Goal: Task Accomplishment & Management: Use online tool/utility

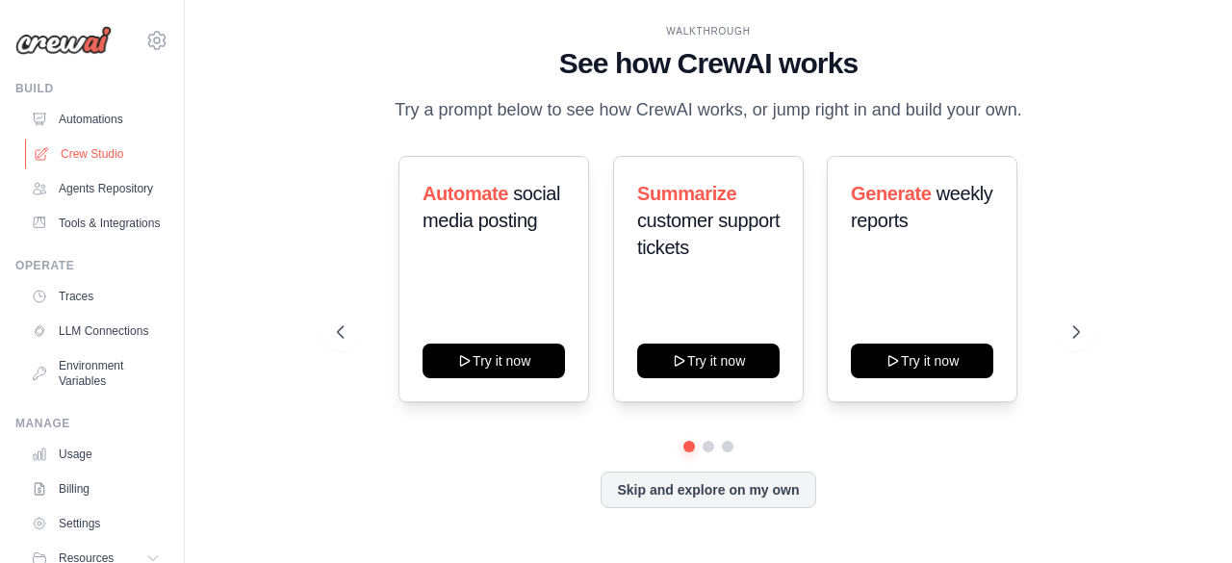
click at [91, 148] on link "Crew Studio" at bounding box center [97, 154] width 145 height 31
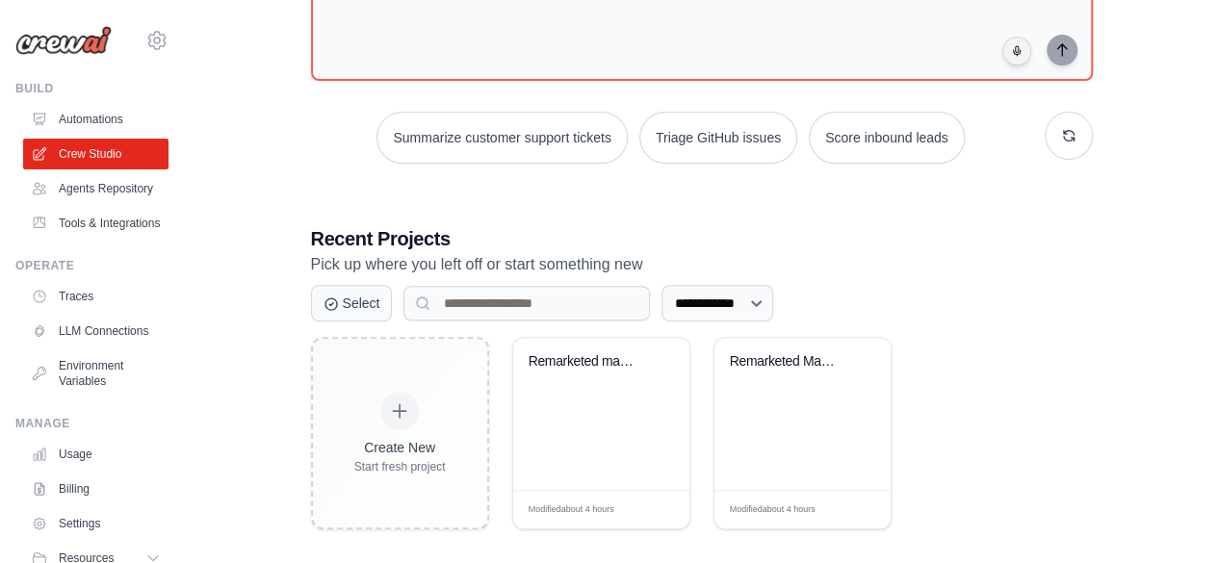
scroll to position [211, 0]
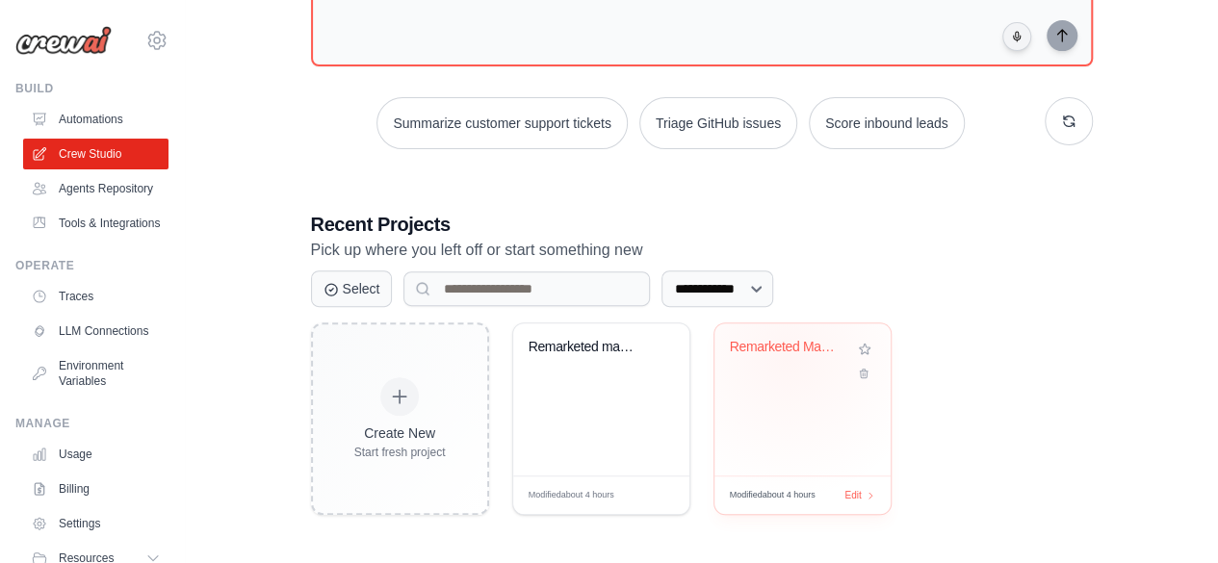
click at [787, 353] on div "Remarketed Marktonderzoek 1.0" at bounding box center [788, 351] width 116 height 25
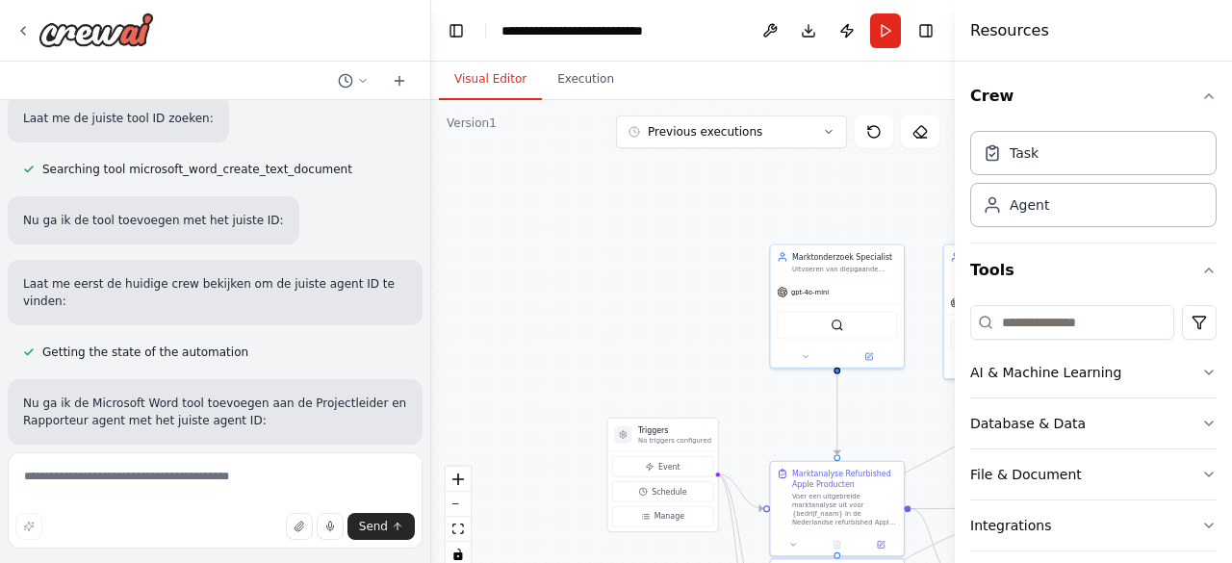
scroll to position [3666, 0]
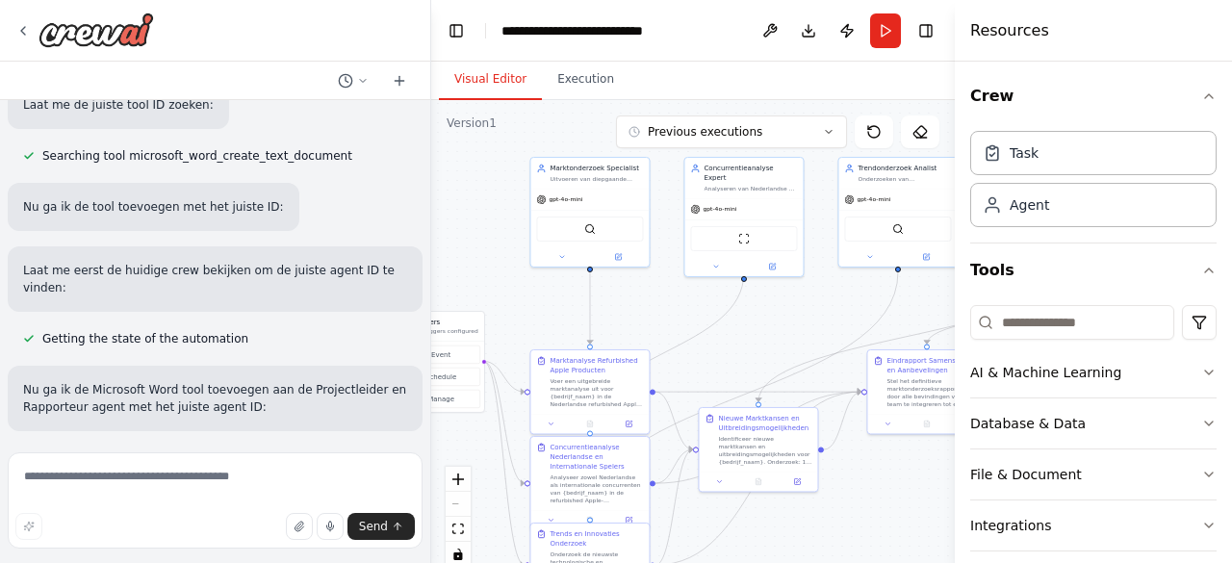
drag, startPoint x: 695, startPoint y: 345, endPoint x: 508, endPoint y: 274, distance: 199.5
click at [469, 259] on div ".deletable-edge-delete-btn { width: 20px; height: 20px; border: 0px solid #ffff…" at bounding box center [693, 340] width 524 height 481
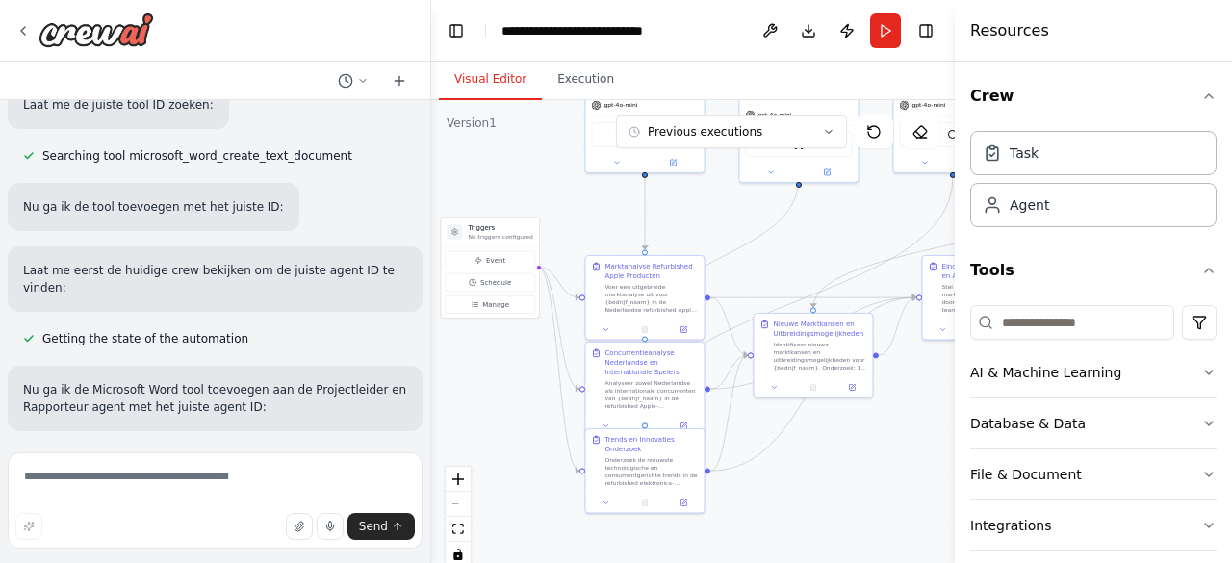
drag, startPoint x: 759, startPoint y: 361, endPoint x: 805, endPoint y: 261, distance: 110.3
click at [805, 261] on div ".deletable-edge-delete-btn { width: 20px; height: 20px; border: 0px solid #ffff…" at bounding box center [693, 340] width 524 height 481
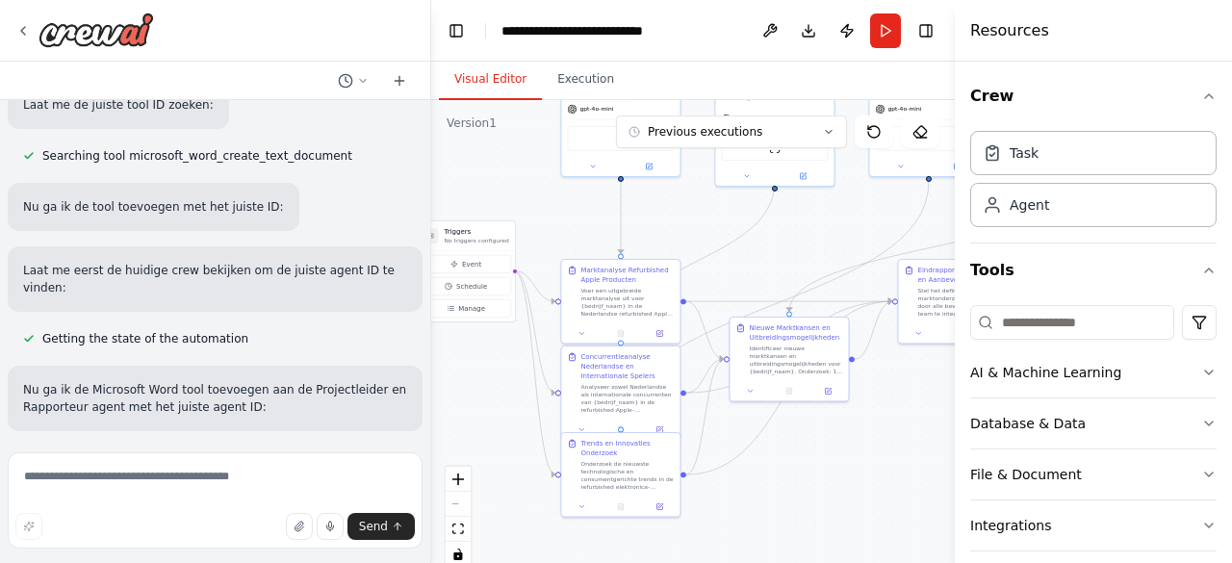
drag, startPoint x: 811, startPoint y: 234, endPoint x: 787, endPoint y: 234, distance: 24.1
click at [787, 234] on div ".deletable-edge-delete-btn { width: 20px; height: 20px; border: 0px solid #ffff…" at bounding box center [693, 340] width 524 height 481
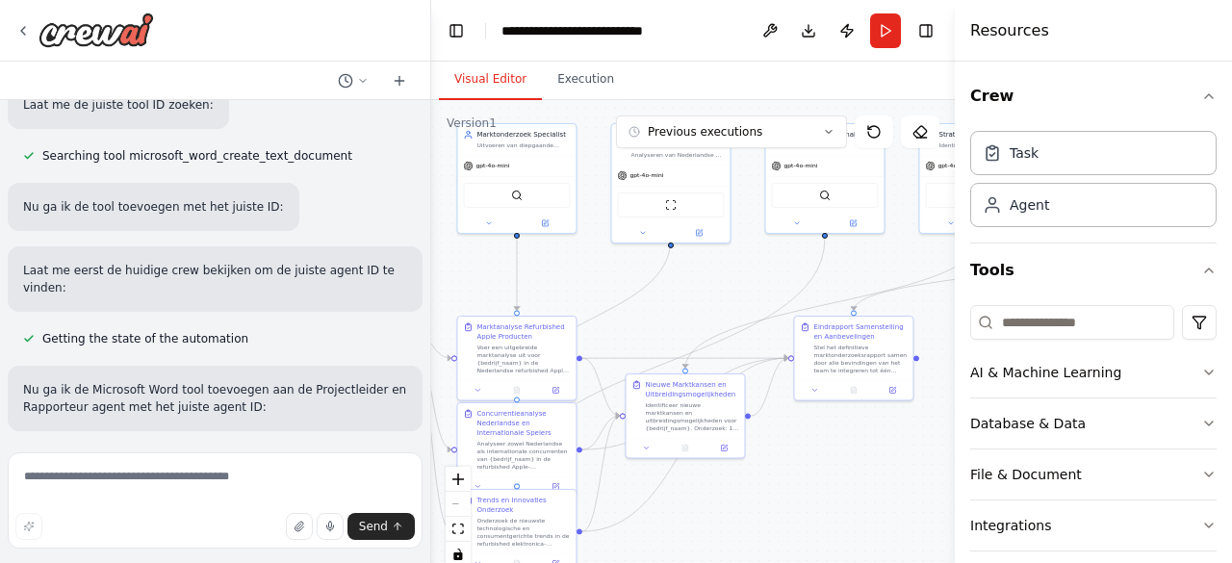
drag, startPoint x: 856, startPoint y: 463, endPoint x: 754, endPoint y: 540, distance: 127.8
click at [752, 538] on div ".deletable-edge-delete-btn { width: 20px; height: 20px; border: 0px solid #ffff…" at bounding box center [693, 340] width 524 height 481
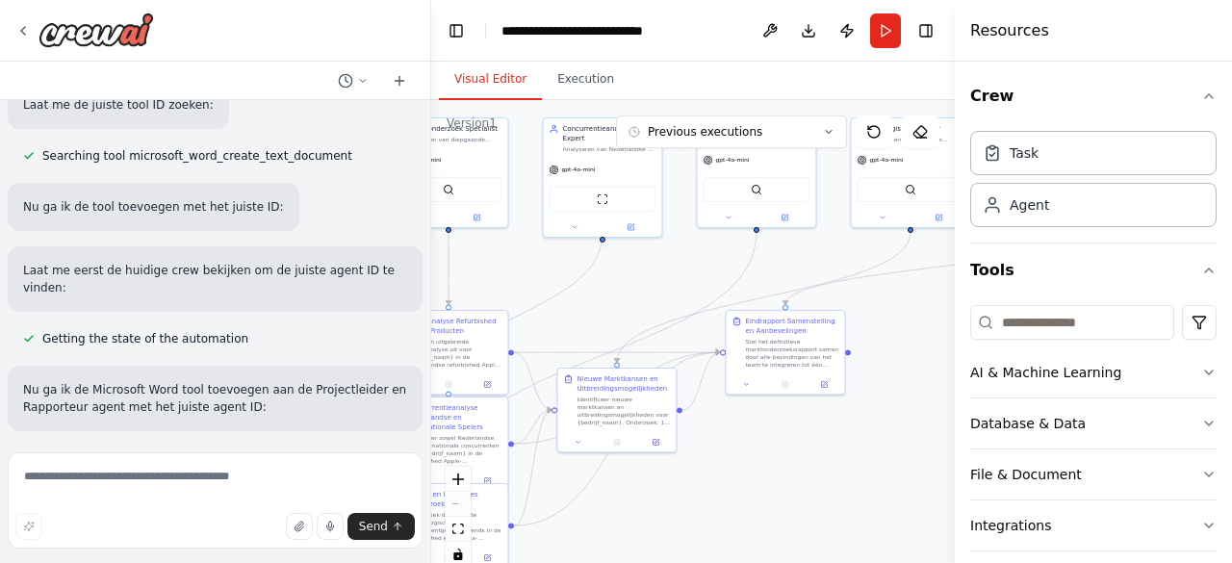
drag, startPoint x: 834, startPoint y: 474, endPoint x: 753, endPoint y: 455, distance: 82.9
click at [754, 455] on div ".deletable-edge-delete-btn { width: 20px; height: 20px; border: 0px solid #ffff…" at bounding box center [693, 340] width 524 height 481
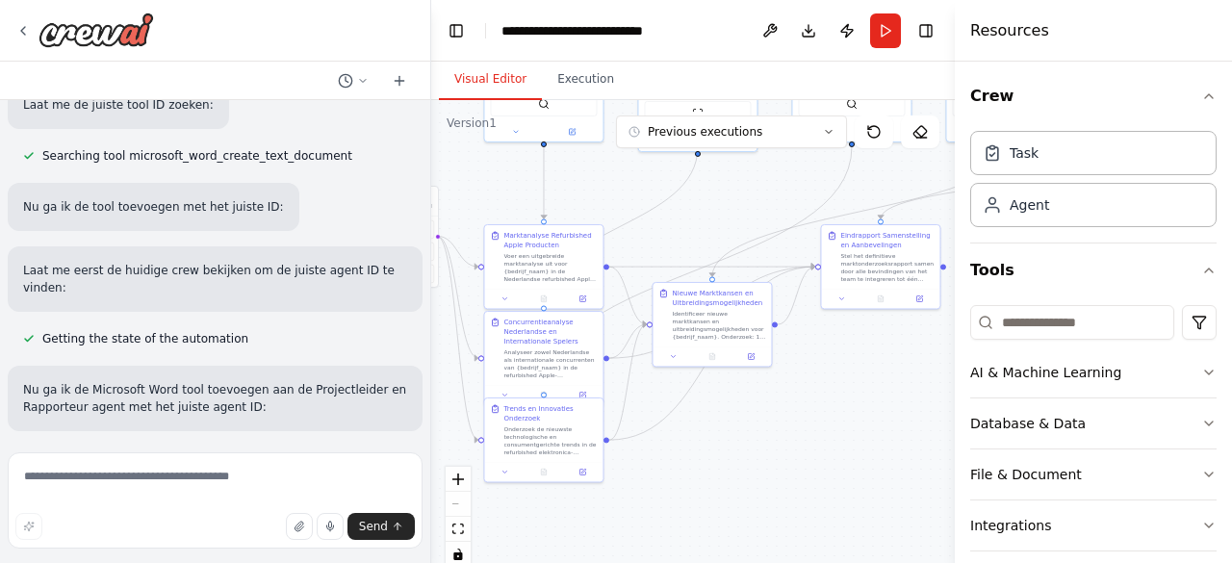
drag, startPoint x: 771, startPoint y: 444, endPoint x: 860, endPoint y: 364, distance: 119.3
click at [860, 364] on div ".deletable-edge-delete-btn { width: 20px; height: 20px; border: 0px solid #ffff…" at bounding box center [693, 340] width 524 height 481
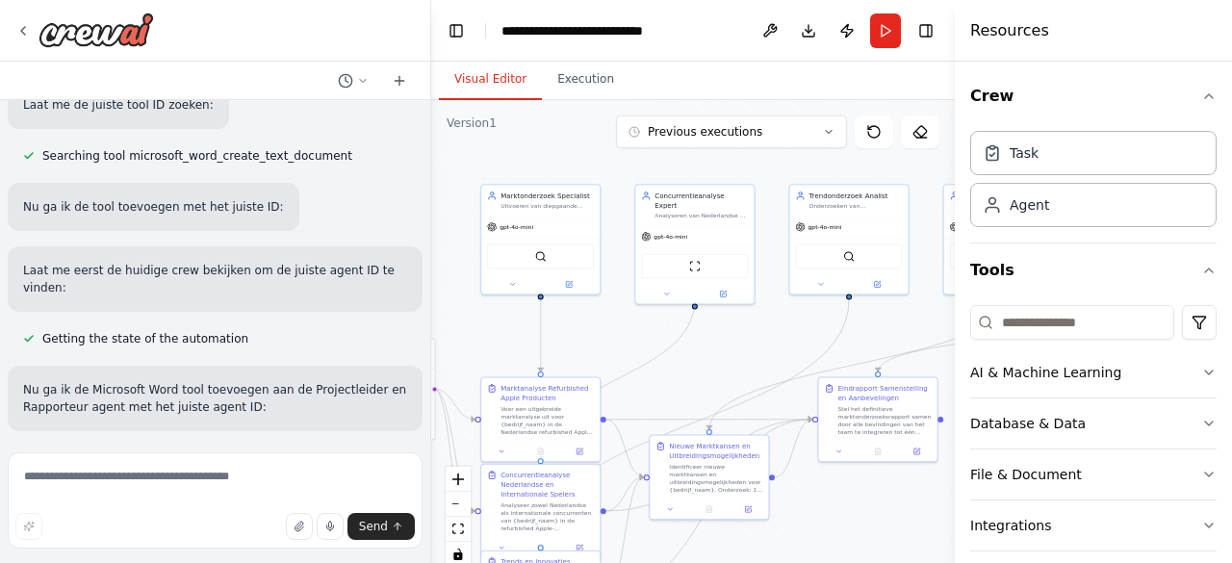
drag, startPoint x: 740, startPoint y: 201, endPoint x: 738, endPoint y: 336, distance: 134.8
click at [738, 336] on div ".deletable-edge-delete-btn { width: 20px; height: 20px; border: 0px solid #ffff…" at bounding box center [693, 340] width 524 height 481
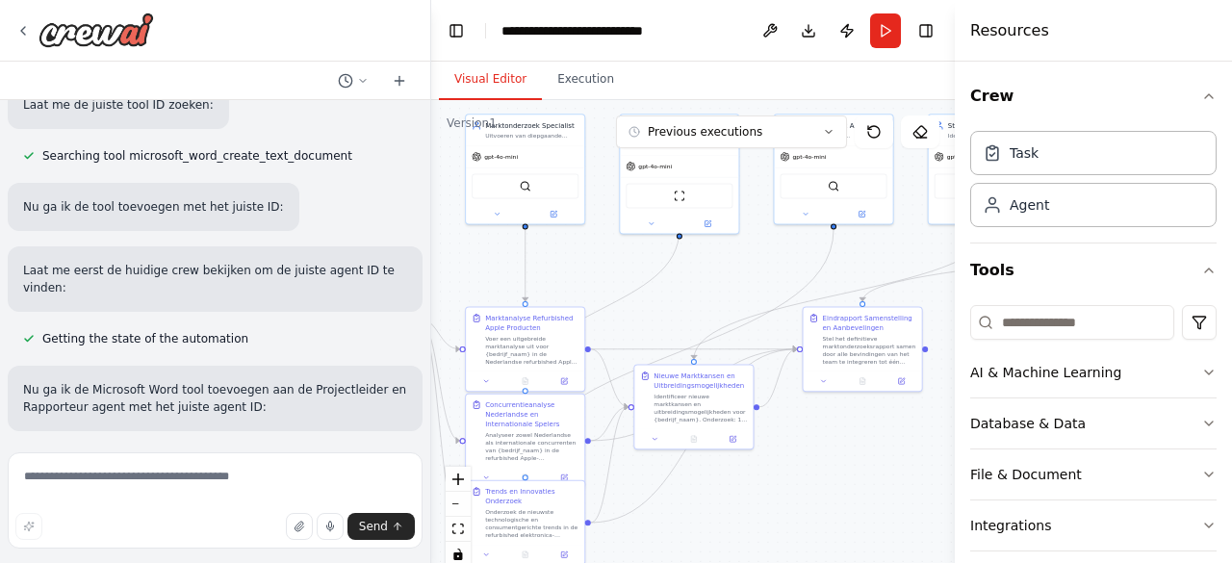
drag, startPoint x: 737, startPoint y: 345, endPoint x: 718, endPoint y: 274, distance: 72.9
click at [718, 274] on div ".deletable-edge-delete-btn { width: 20px; height: 20px; border: 0px solid #ffff…" at bounding box center [693, 340] width 524 height 481
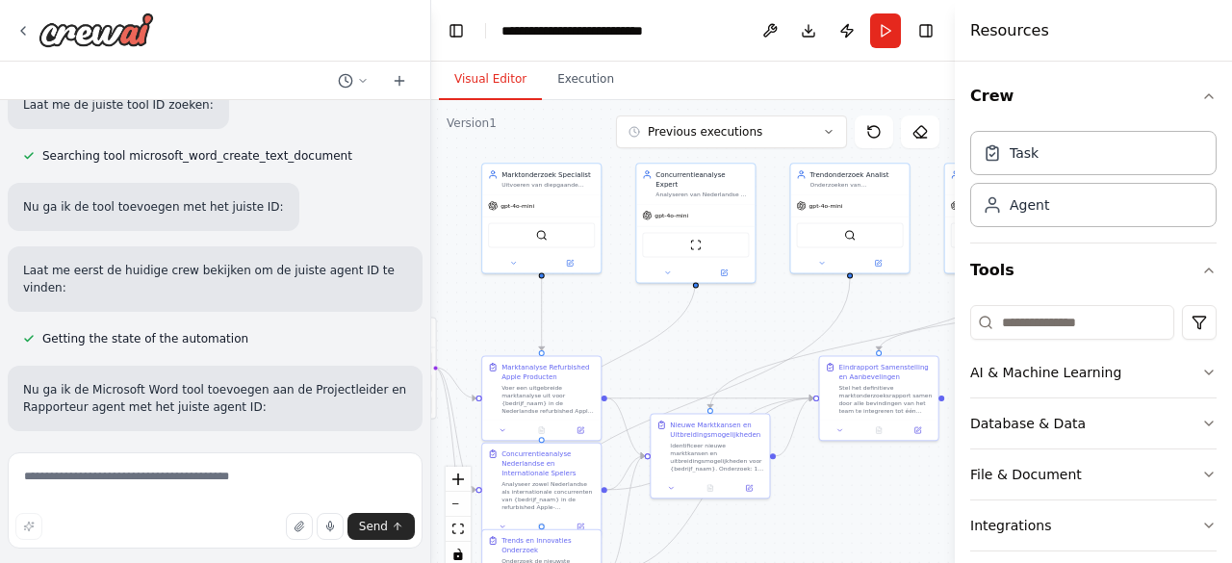
drag, startPoint x: 719, startPoint y: 276, endPoint x: 730, endPoint y: 299, distance: 25.4
click at [729, 310] on div ".deletable-edge-delete-btn { width: 20px; height: 20px; border: 0px solid #ffff…" at bounding box center [693, 340] width 524 height 481
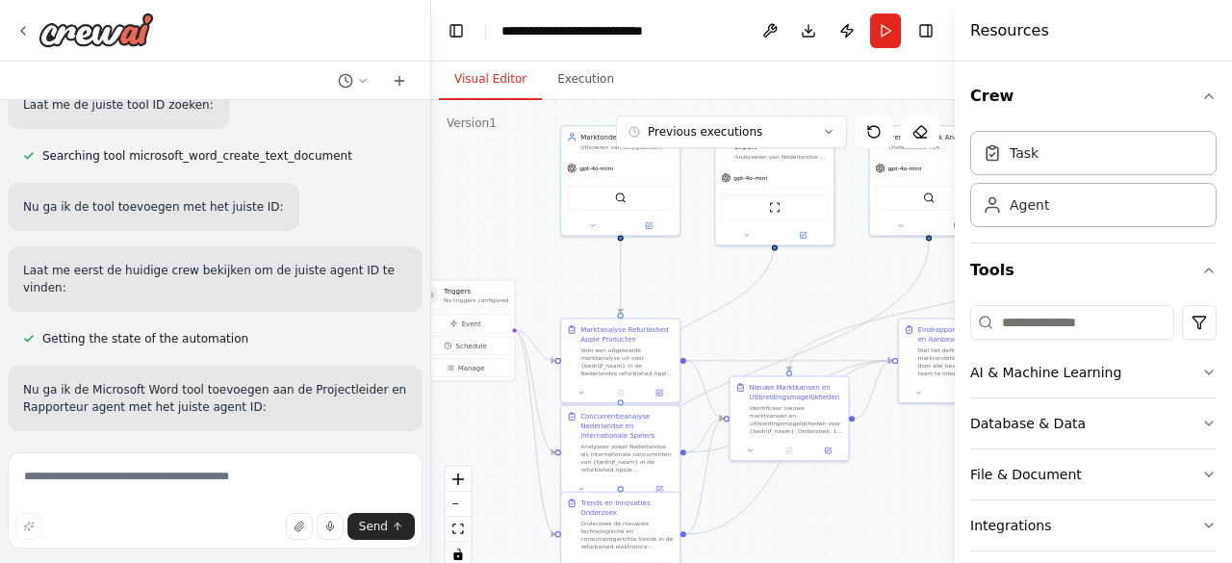
drag, startPoint x: 737, startPoint y: 334, endPoint x: 847, endPoint y: 293, distance: 117.3
click at [850, 296] on div ".deletable-edge-delete-btn { width: 20px; height: 20px; border: 0px solid #ffff…" at bounding box center [693, 340] width 524 height 481
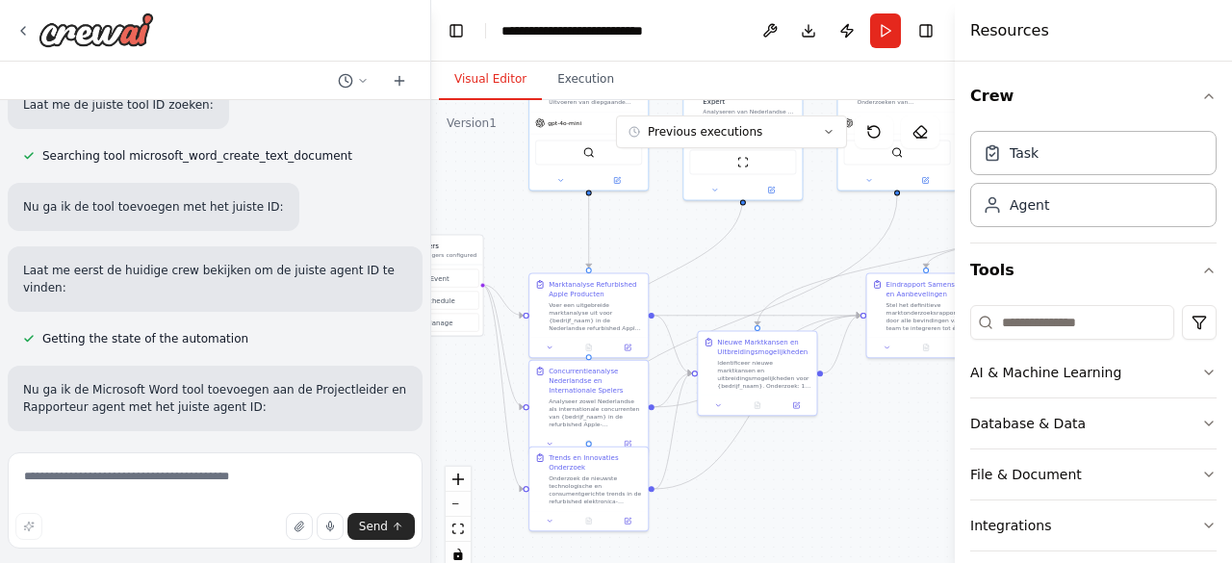
drag, startPoint x: 512, startPoint y: 203, endPoint x: 496, endPoint y: 169, distance: 37.5
click at [447, 155] on div ".deletable-edge-delete-btn { width: 20px; height: 20px; border: 0px solid #ffff…" at bounding box center [693, 340] width 524 height 481
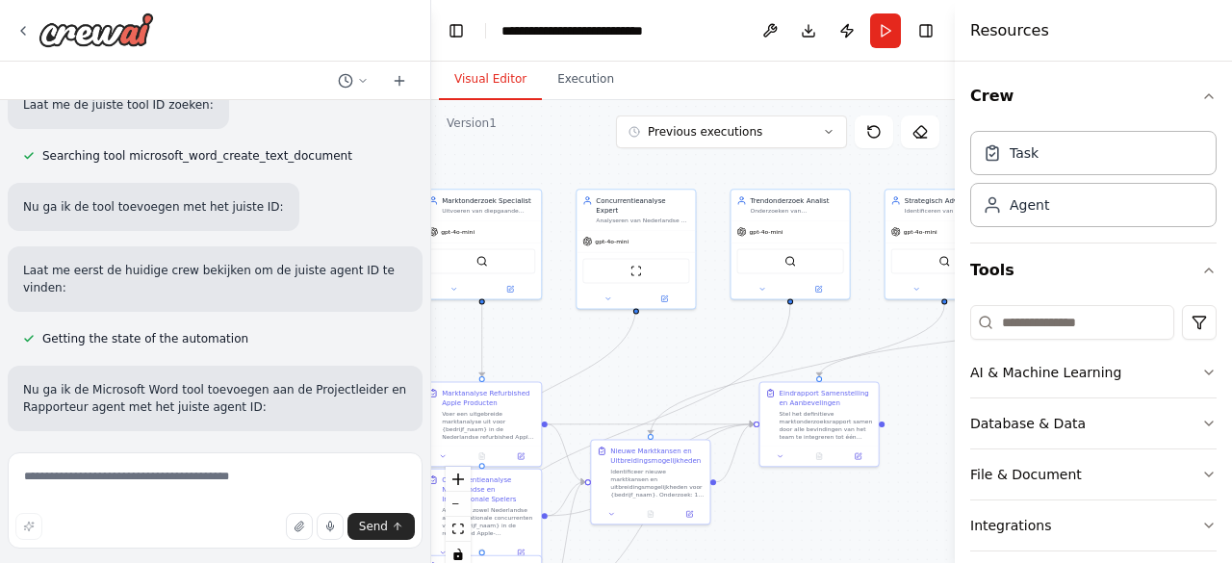
drag, startPoint x: 791, startPoint y: 251, endPoint x: 684, endPoint y: 356, distance: 149.8
click at [684, 356] on div ".deletable-edge-delete-btn { width: 20px; height: 20px; border: 0px solid #ffff…" at bounding box center [693, 340] width 524 height 481
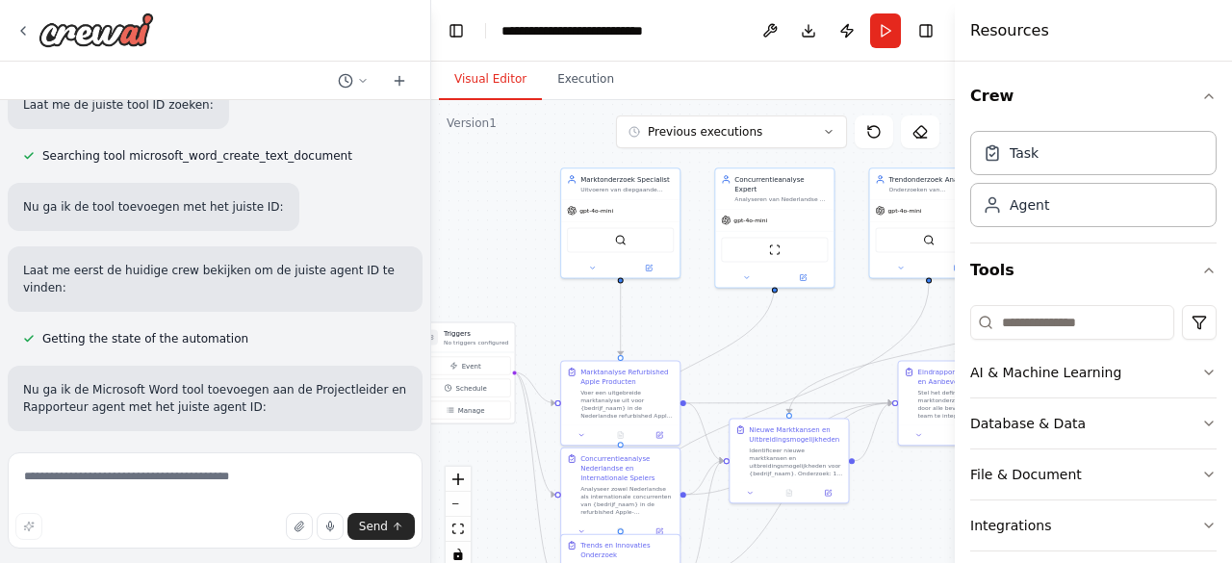
drag, startPoint x: 668, startPoint y: 348, endPoint x: 788, endPoint y: 338, distance: 120.7
click at [788, 338] on div ".deletable-edge-delete-btn { width: 20px; height: 20px; border: 0px solid #ffff…" at bounding box center [693, 340] width 524 height 481
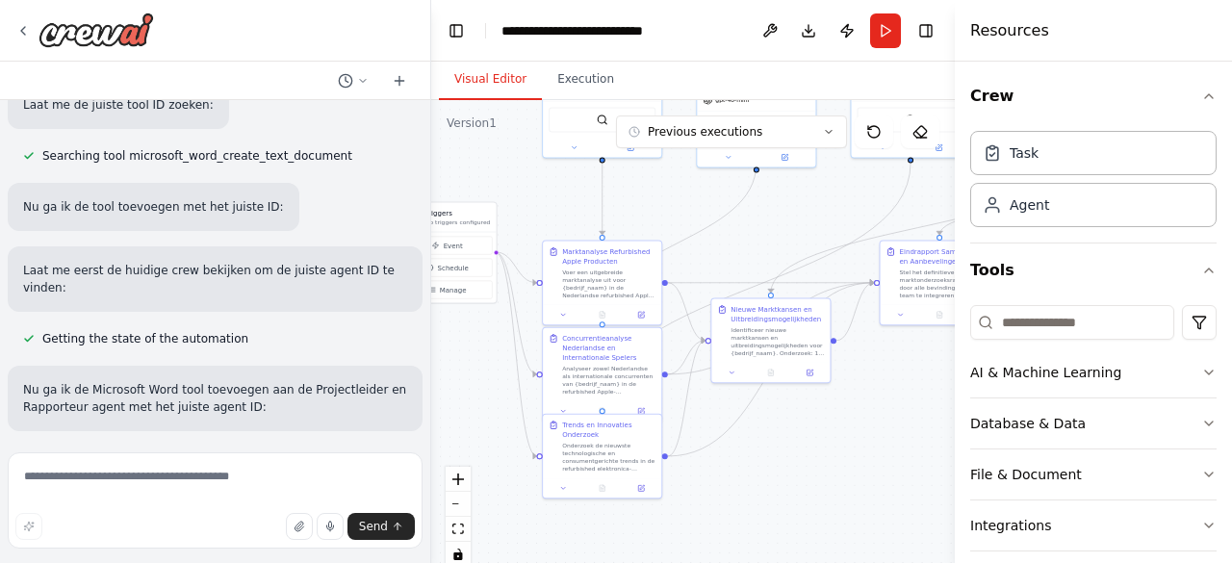
drag, startPoint x: 817, startPoint y: 323, endPoint x: 799, endPoint y: 203, distance: 121.7
click at [799, 203] on div ".deletable-edge-delete-btn { width: 20px; height: 20px; border: 0px solid #ffff…" at bounding box center [693, 340] width 524 height 481
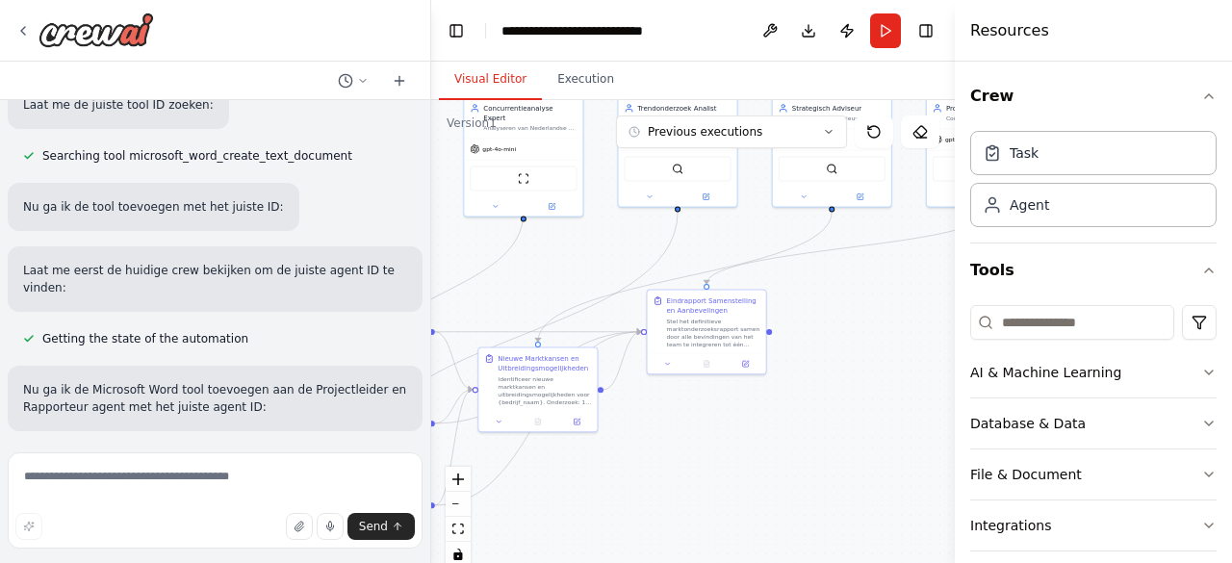
drag, startPoint x: 811, startPoint y: 209, endPoint x: 595, endPoint y: 284, distance: 228.3
click at [594, 286] on div ".deletable-edge-delete-btn { width: 20px; height: 20px; border: 0px solid #ffff…" at bounding box center [693, 340] width 524 height 481
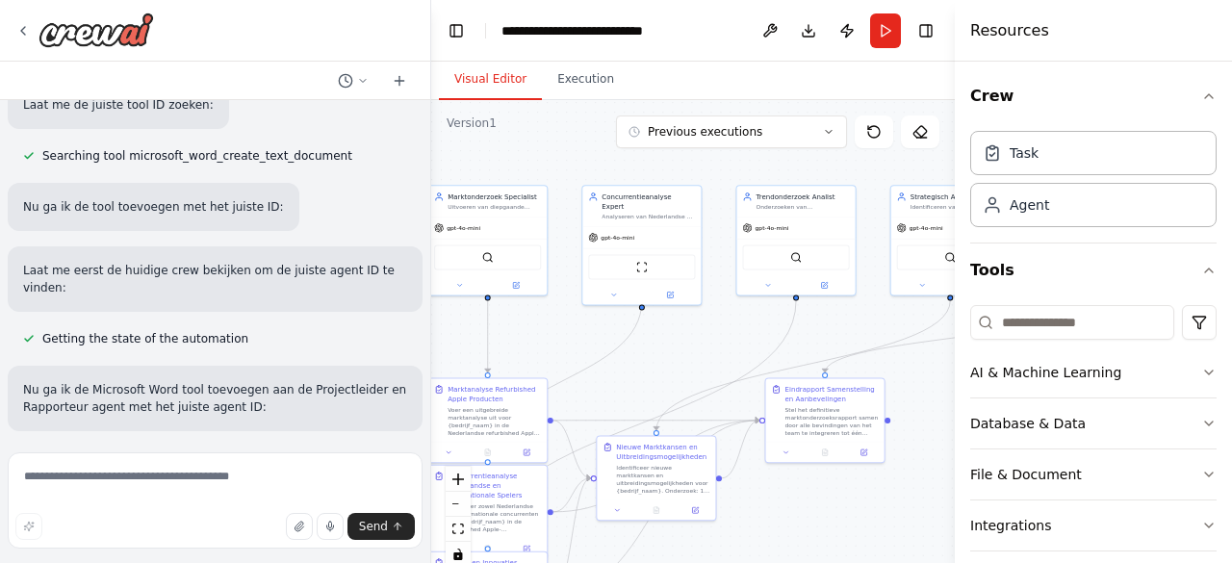
drag, startPoint x: 848, startPoint y: 376, endPoint x: 955, endPoint y: 433, distance: 121.0
click at [955, 433] on div "Voer een diepgaand marktonderzoek uit voor Remarketed, een Nederlands bedrijf u…" at bounding box center [616, 281] width 1232 height 563
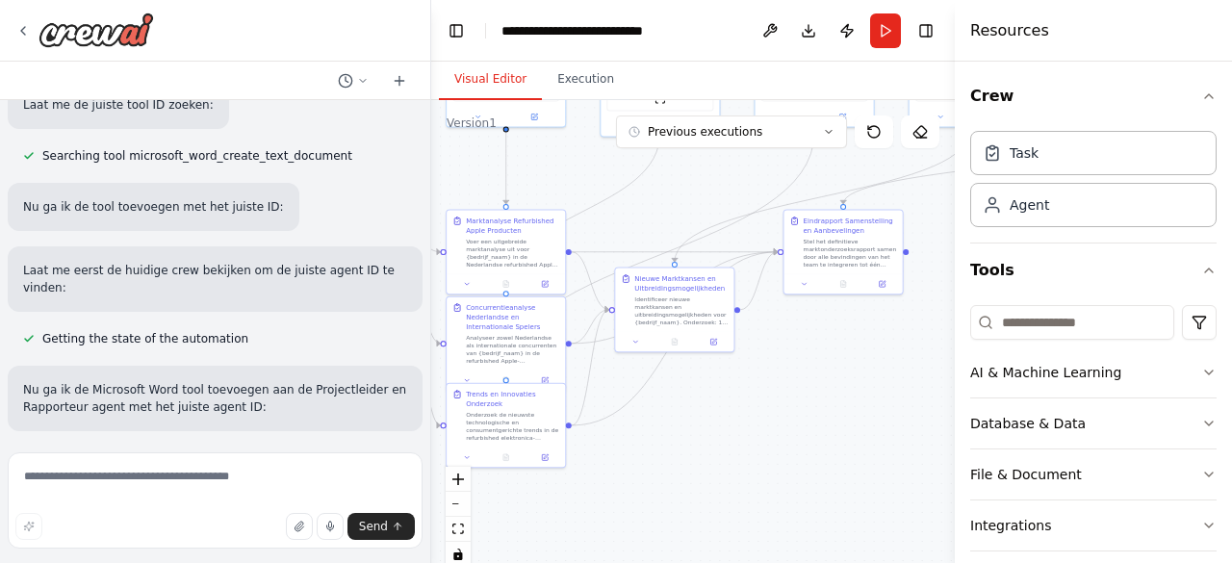
drag, startPoint x: 643, startPoint y: 359, endPoint x: 661, endPoint y: 190, distance: 170.4
click at [661, 190] on div ".deletable-edge-delete-btn { width: 20px; height: 20px; border: 0px solid #ffff…" at bounding box center [693, 340] width 524 height 481
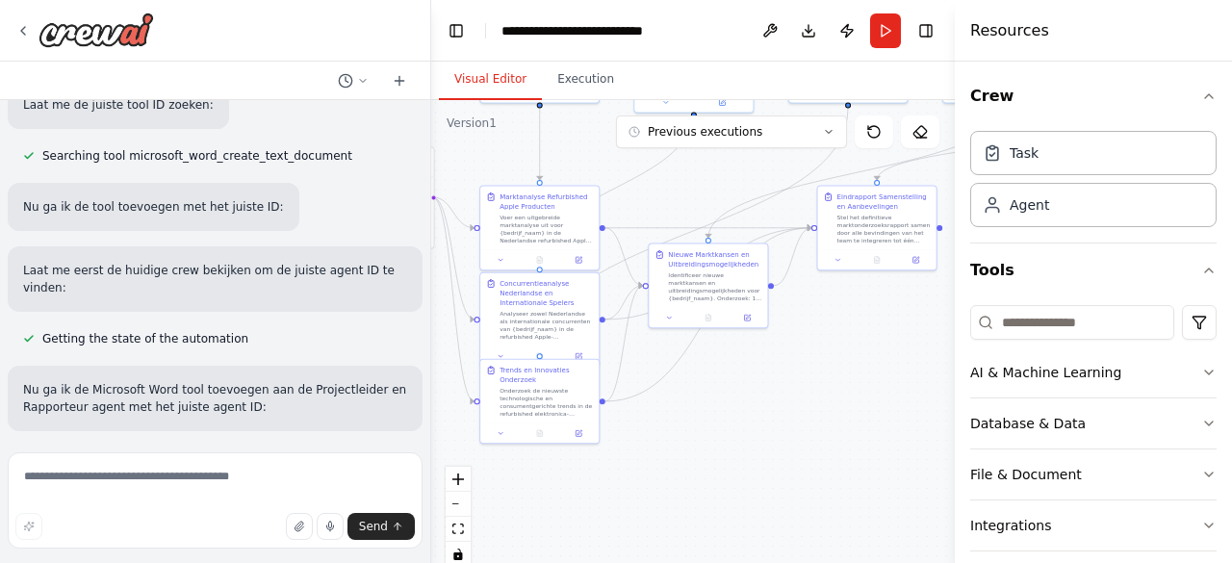
drag, startPoint x: 765, startPoint y: 451, endPoint x: 735, endPoint y: 450, distance: 30.9
click at [739, 442] on div ".deletable-edge-delete-btn { width: 20px; height: 20px; border: 0px solid #ffff…" at bounding box center [693, 340] width 524 height 481
click at [879, 316] on div ".deletable-edge-delete-btn { width: 20px; height: 20px; border: 0px solid #ffff…" at bounding box center [693, 340] width 524 height 481
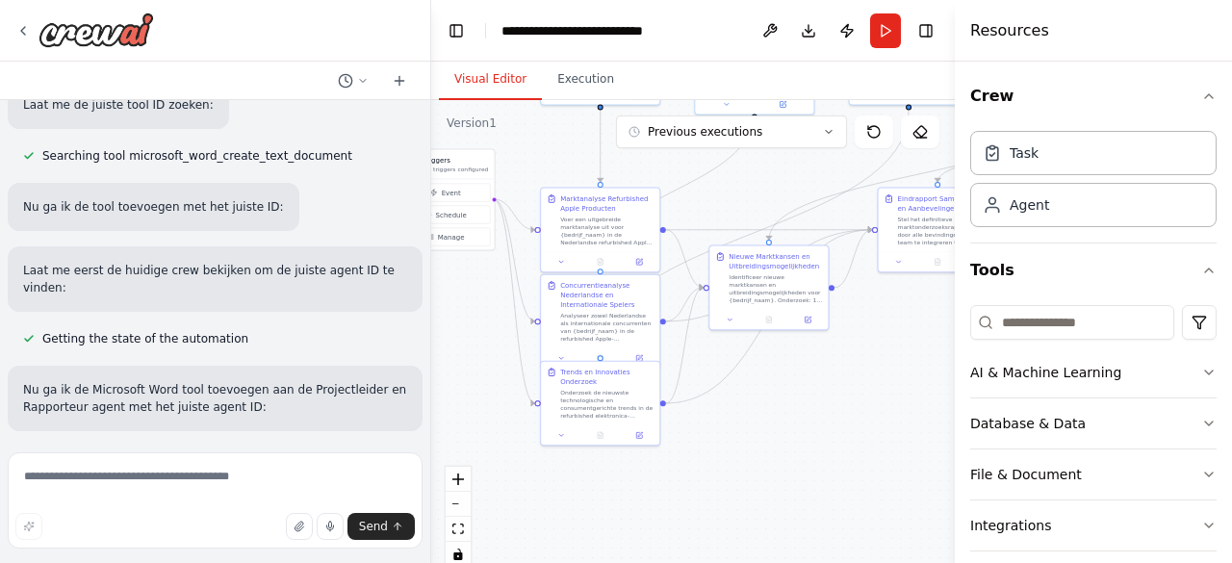
drag, startPoint x: 770, startPoint y: 404, endPoint x: 836, endPoint y: 402, distance: 65.5
click at [836, 402] on div ".deletable-edge-delete-btn { width: 20px; height: 20px; border: 0px solid #ffff…" at bounding box center [693, 340] width 524 height 481
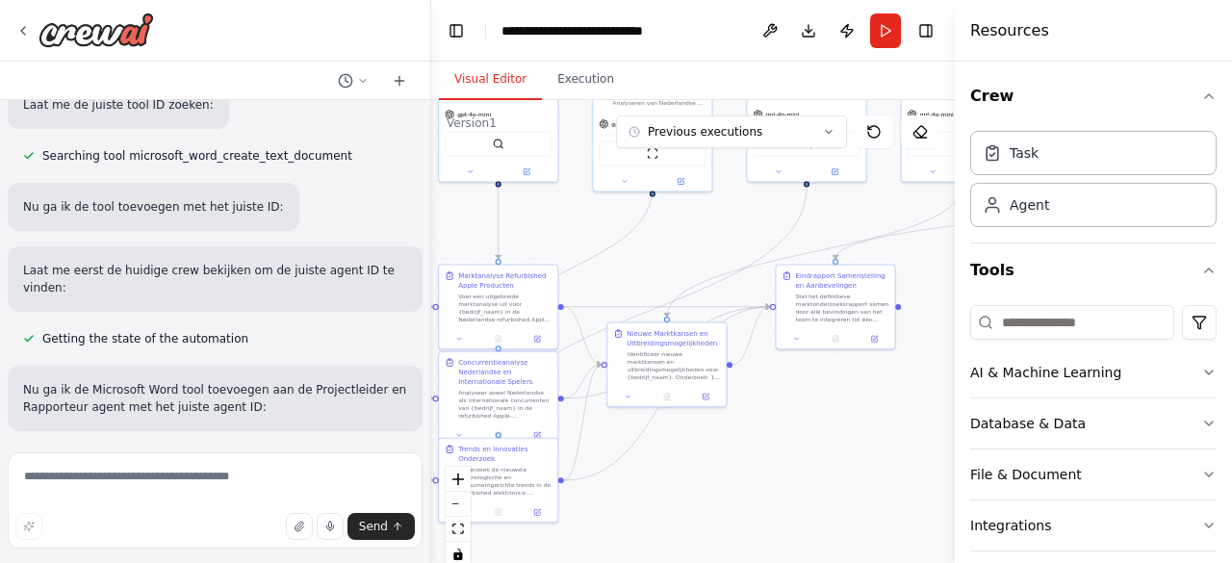
drag, startPoint x: 774, startPoint y: 421, endPoint x: 672, endPoint y: 498, distance: 127.8
click at [672, 498] on div ".deletable-edge-delete-btn { width: 20px; height: 20px; border: 0px solid #ffff…" at bounding box center [693, 340] width 524 height 481
click at [460, 503] on div "React Flow controls" at bounding box center [458, 517] width 25 height 100
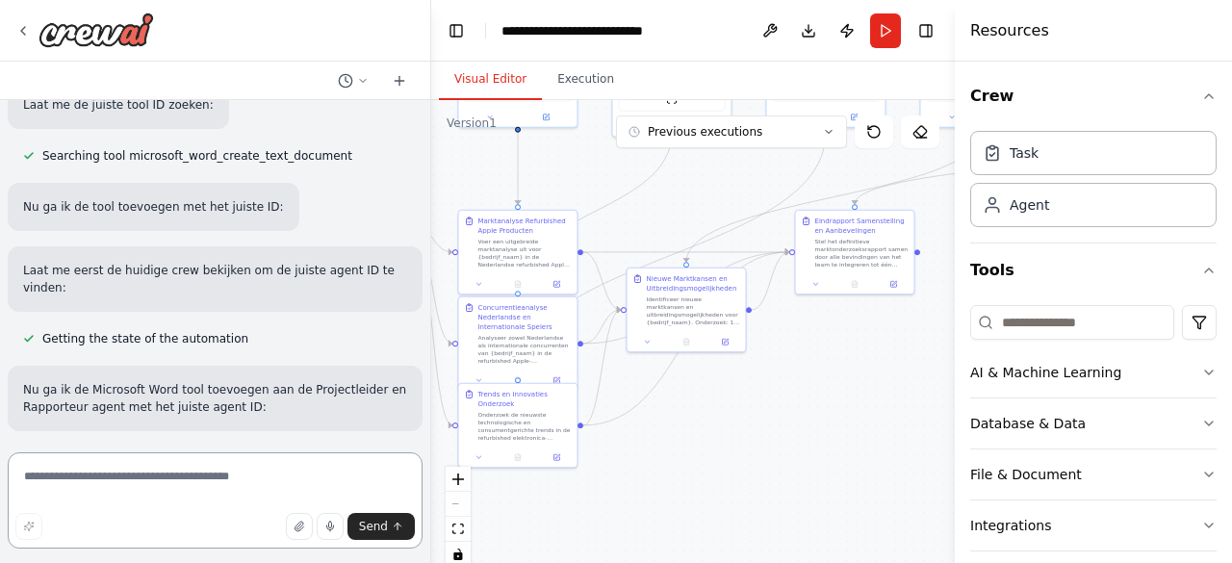
drag, startPoint x: 709, startPoint y: 480, endPoint x: 691, endPoint y: 415, distance: 67.7
click at [691, 415] on div ".deletable-edge-delete-btn { width: 20px; height: 20px; border: 0px solid #ffff…" at bounding box center [693, 340] width 524 height 481
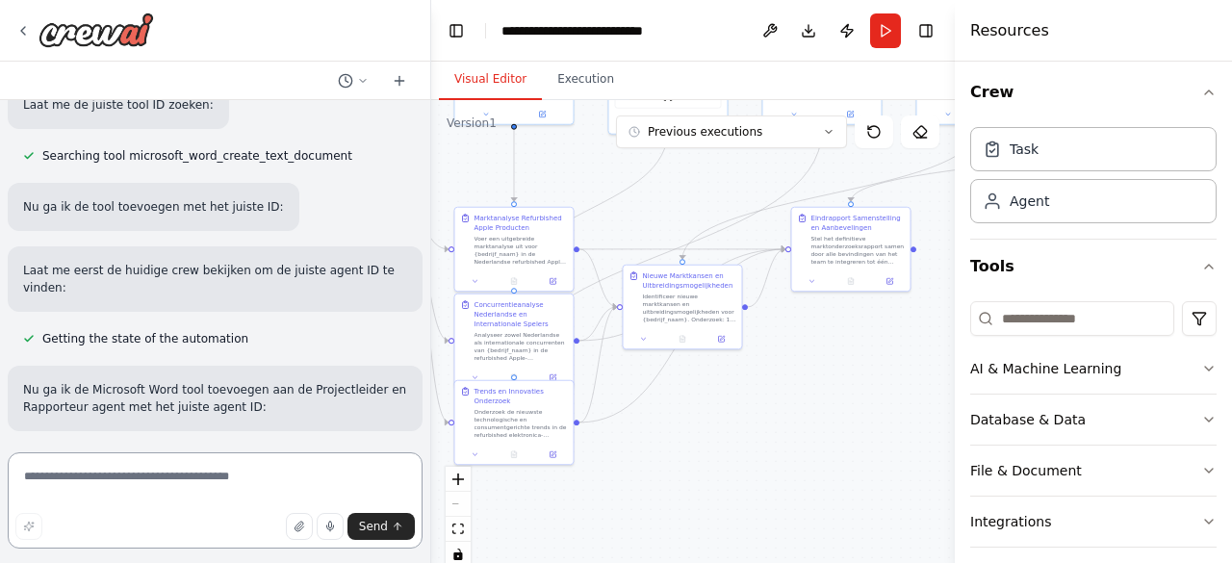
scroll to position [0, 0]
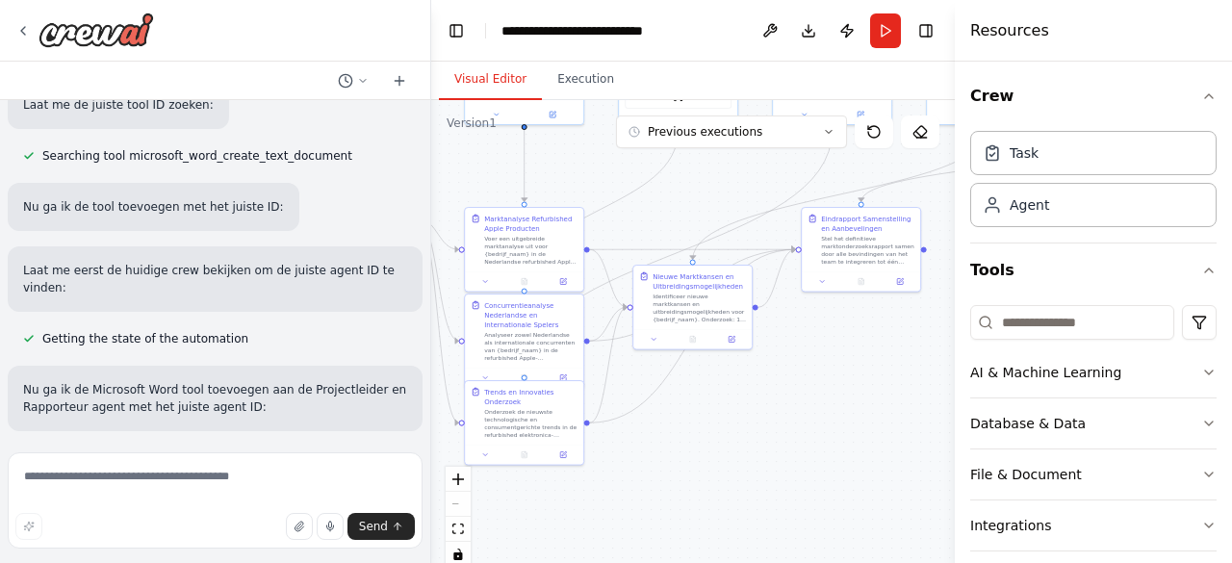
drag, startPoint x: 728, startPoint y: 391, endPoint x: 745, endPoint y: 400, distance: 19.8
click at [745, 400] on div ".deletable-edge-delete-btn { width: 20px; height: 20px; border: 0px solid #ffff…" at bounding box center [693, 340] width 524 height 481
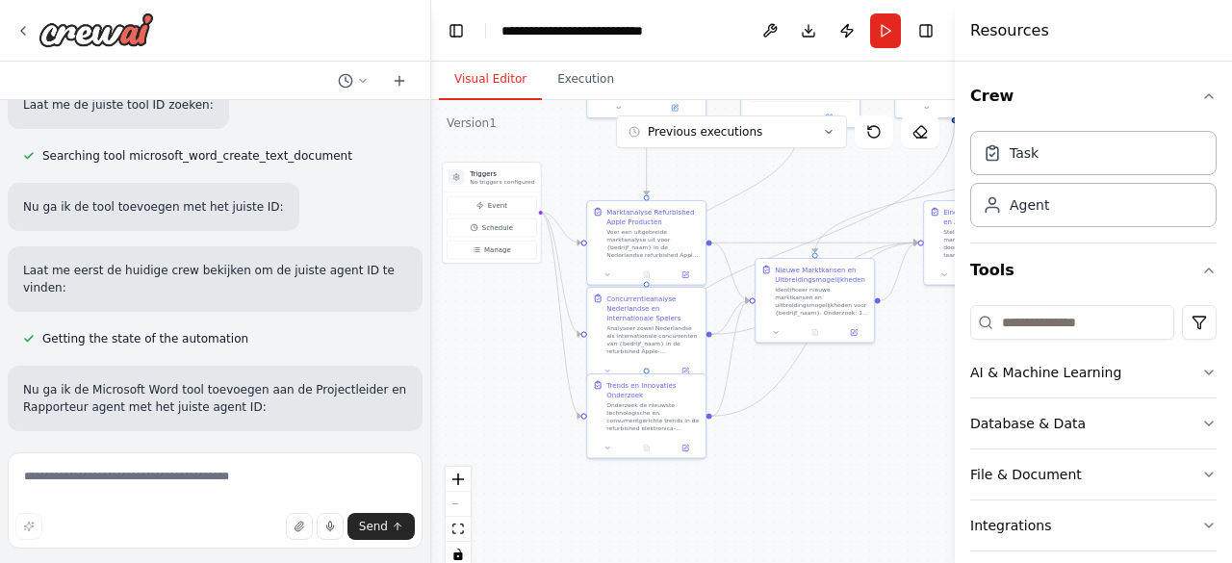
drag, startPoint x: 691, startPoint y: 421, endPoint x: 799, endPoint y: 412, distance: 108.2
click at [799, 412] on div ".deletable-edge-delete-btn { width: 20px; height: 20px; border: 0px solid #ffff…" at bounding box center [693, 340] width 524 height 481
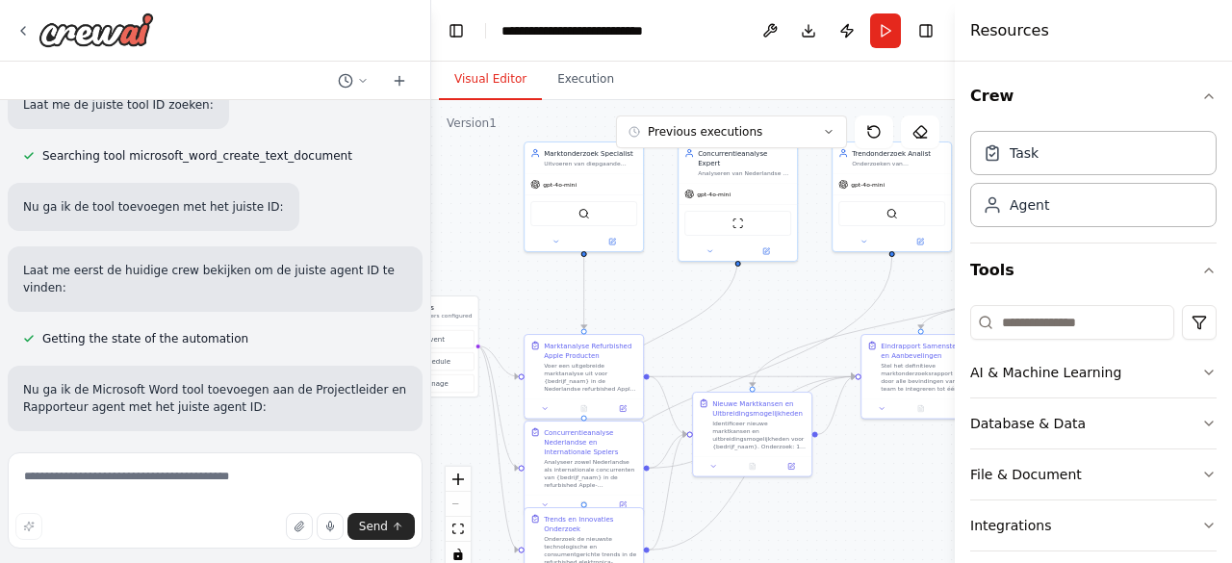
drag, startPoint x: 791, startPoint y: 170, endPoint x: 728, endPoint y: 303, distance: 147.3
click at [728, 303] on div ".deletable-edge-delete-btn { width: 20px; height: 20px; border: 0px solid #ffff…" at bounding box center [693, 340] width 524 height 481
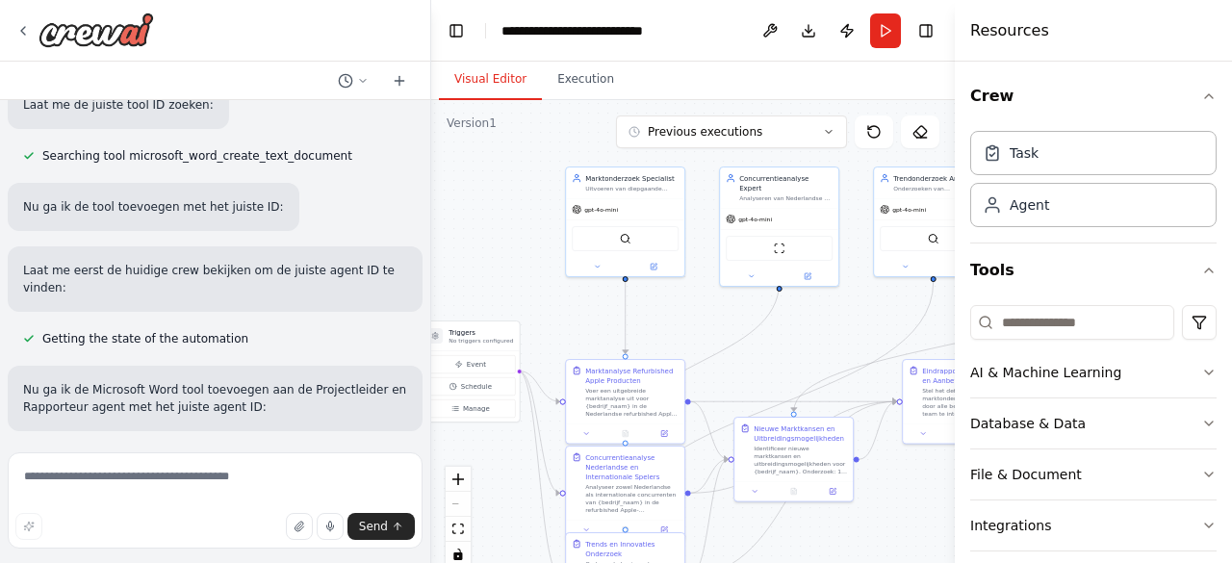
drag, startPoint x: 787, startPoint y: 303, endPoint x: 831, endPoint y: 328, distance: 50.0
click at [835, 328] on div ".deletable-edge-delete-btn { width: 20px; height: 20px; border: 0px solid #ffff…" at bounding box center [693, 340] width 524 height 481
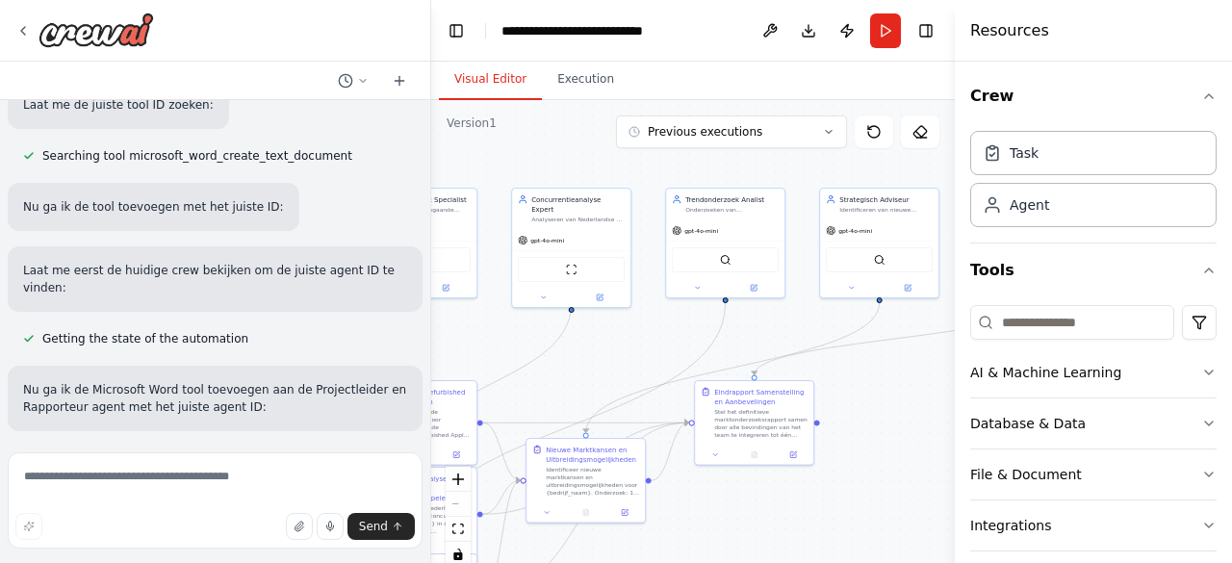
drag, startPoint x: 844, startPoint y: 324, endPoint x: 558, endPoint y: 350, distance: 287.1
click at [554, 354] on div ".deletable-edge-delete-btn { width: 20px; height: 20px; border: 0px solid #ffff…" at bounding box center [693, 340] width 524 height 481
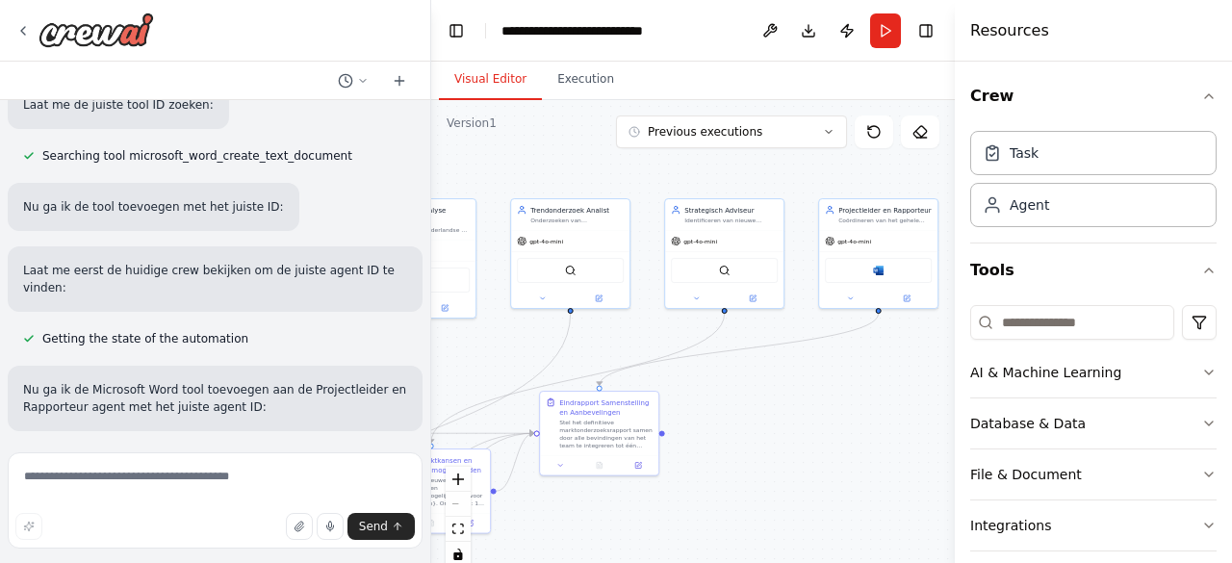
drag, startPoint x: 845, startPoint y: 400, endPoint x: 735, endPoint y: 409, distance: 110.2
click at [735, 409] on div ".deletable-edge-delete-btn { width: 20px; height: 20px; border: 0px solid #ffff…" at bounding box center [693, 340] width 524 height 481
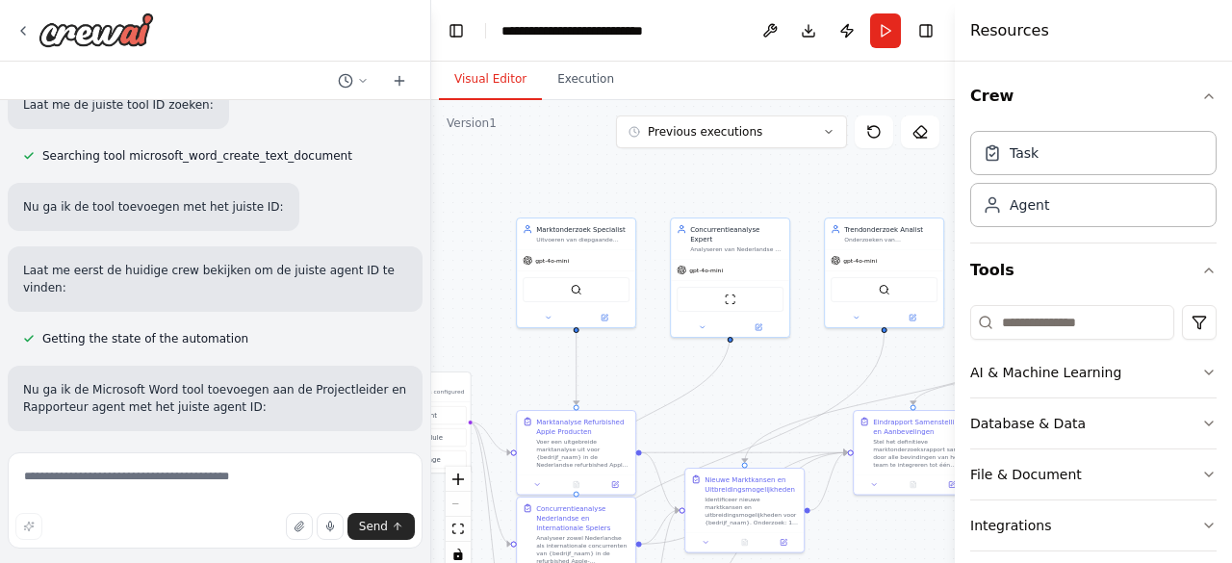
drag, startPoint x: 709, startPoint y: 446, endPoint x: 815, endPoint y: 412, distance: 112.0
click at [1026, 449] on div "Voer een diepgaand marktonderzoek uit voor Remarketed, een Nederlands bedrijf u…" at bounding box center [616, 281] width 1232 height 563
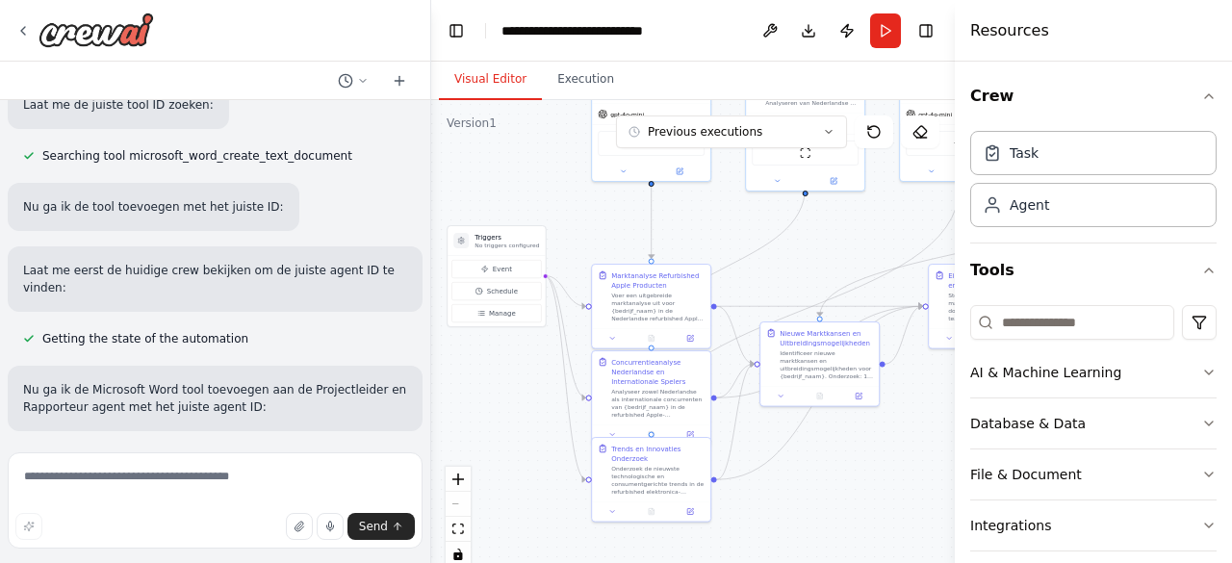
drag, startPoint x: 726, startPoint y: 415, endPoint x: 838, endPoint y: 236, distance: 211.0
click at [838, 236] on div ".deletable-edge-delete-btn { width: 20px; height: 20px; border: 0px solid #ffff…" at bounding box center [693, 340] width 524 height 481
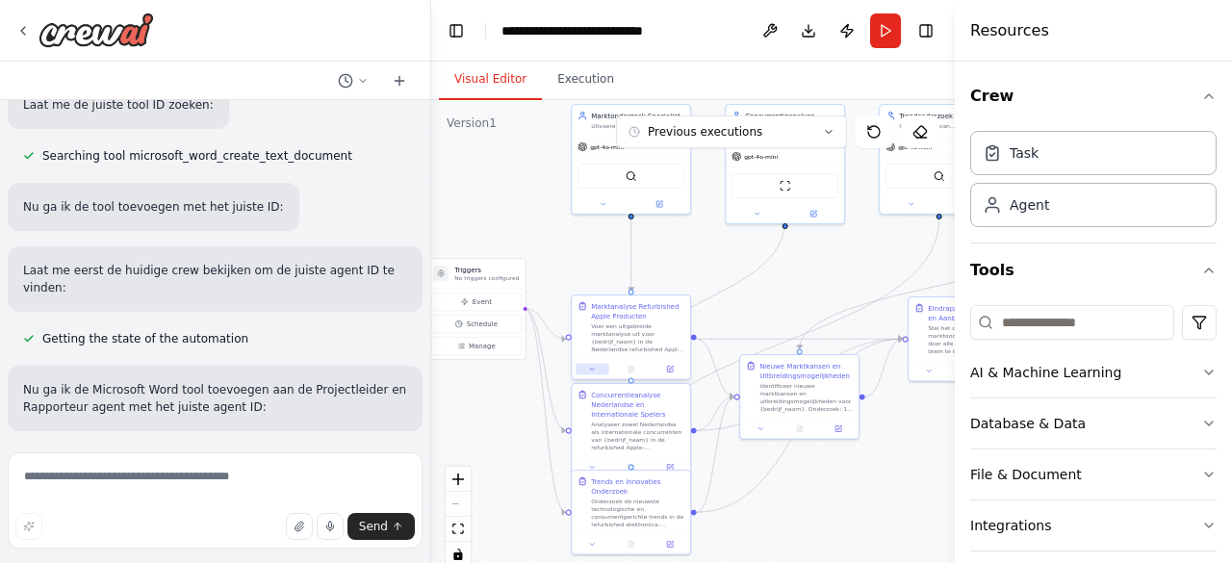
drag, startPoint x: 530, startPoint y: 349, endPoint x: 574, endPoint y: 398, distance: 64.8
click at [470, 413] on div ".deletable-edge-delete-btn { width: 20px; height: 20px; border: 0px solid #ffff…" at bounding box center [693, 340] width 524 height 481
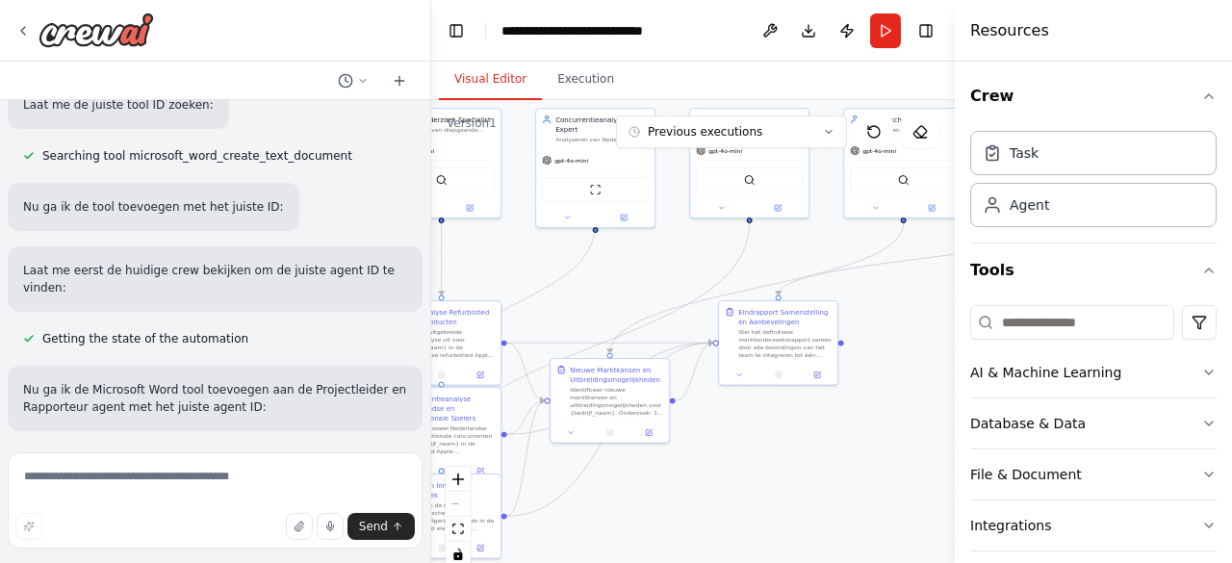
drag, startPoint x: 809, startPoint y: 299, endPoint x: 637, endPoint y: 278, distance: 172.7
click at [637, 278] on div ".deletable-edge-delete-btn { width: 20px; height: 20px; border: 0px solid #ffff…" at bounding box center [693, 340] width 524 height 481
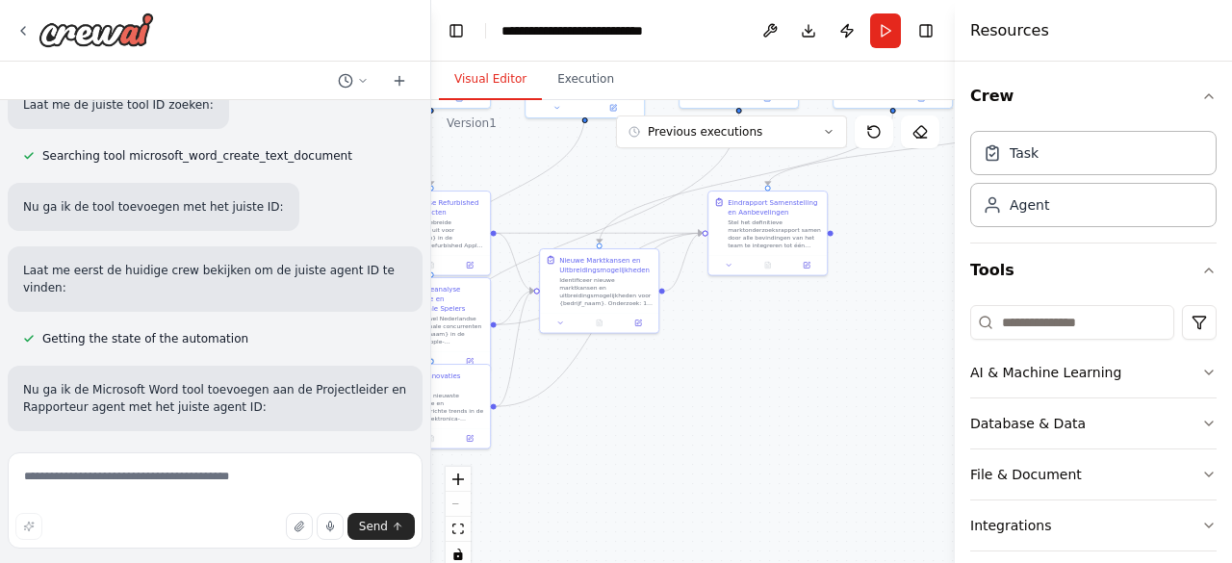
drag, startPoint x: 899, startPoint y: 326, endPoint x: 891, endPoint y: 217, distance: 110.0
click at [891, 217] on div ".deletable-edge-delete-btn { width: 20px; height: 20px; border: 0px solid #ffff…" at bounding box center [693, 340] width 524 height 481
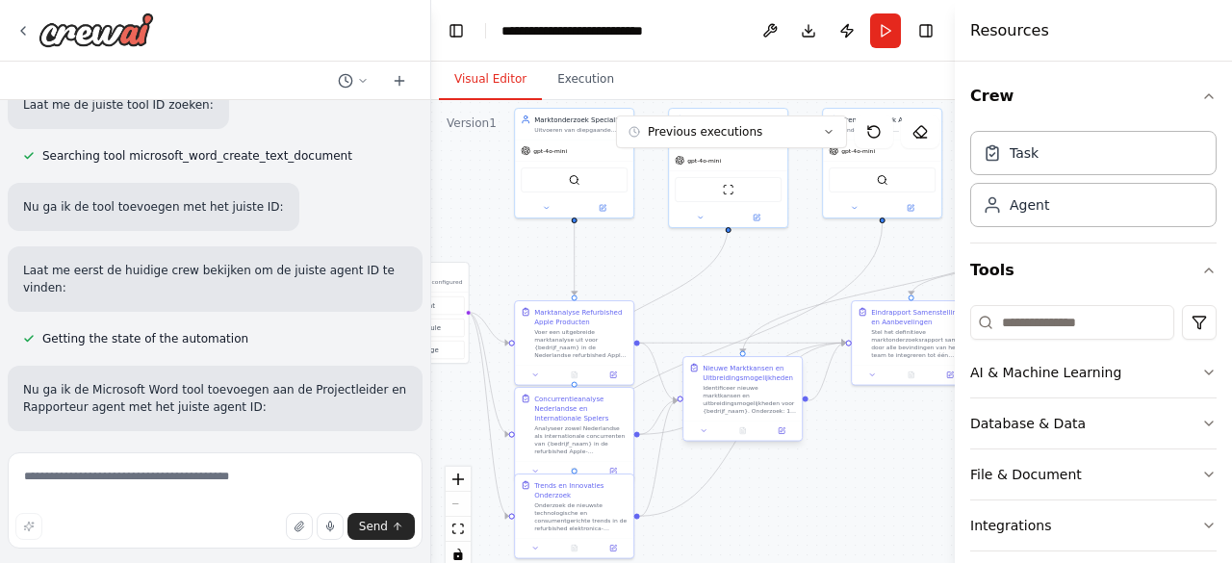
drag, startPoint x: 626, startPoint y: 380, endPoint x: 782, endPoint y: 415, distance: 159.8
click at [767, 492] on div ".deletable-edge-delete-btn { width: 20px; height: 20px; border: 0px solid #ffff…" at bounding box center [693, 340] width 524 height 481
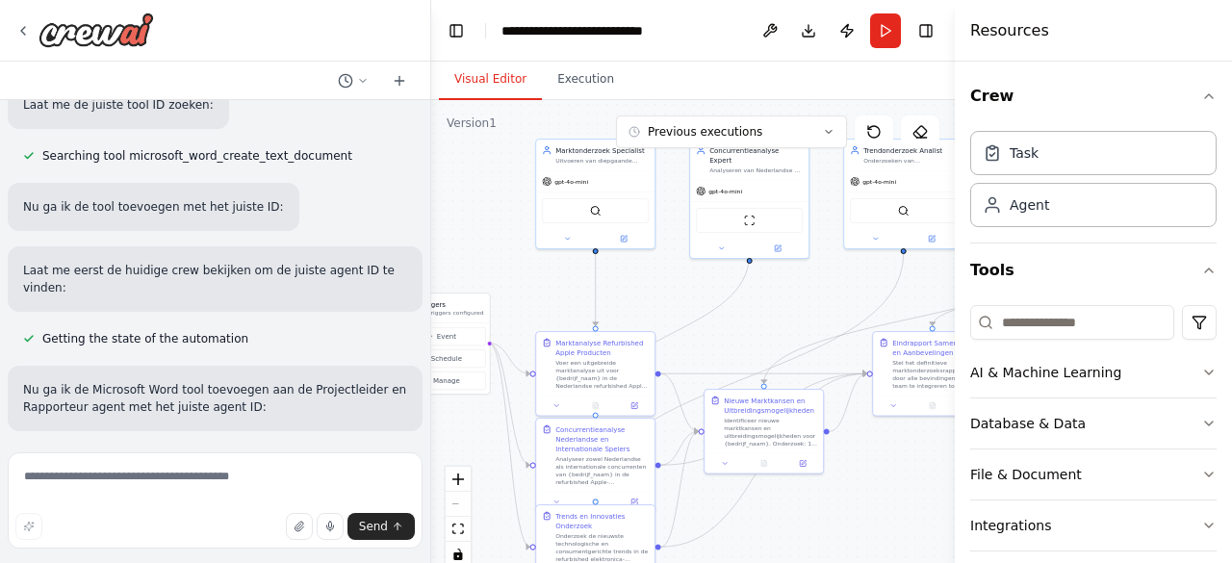
drag, startPoint x: 778, startPoint y: 292, endPoint x: 778, endPoint y: 327, distance: 35.6
click at [790, 324] on div ".deletable-edge-delete-btn { width: 20px; height: 20px; border: 0px solid #ffff…" at bounding box center [693, 340] width 524 height 481
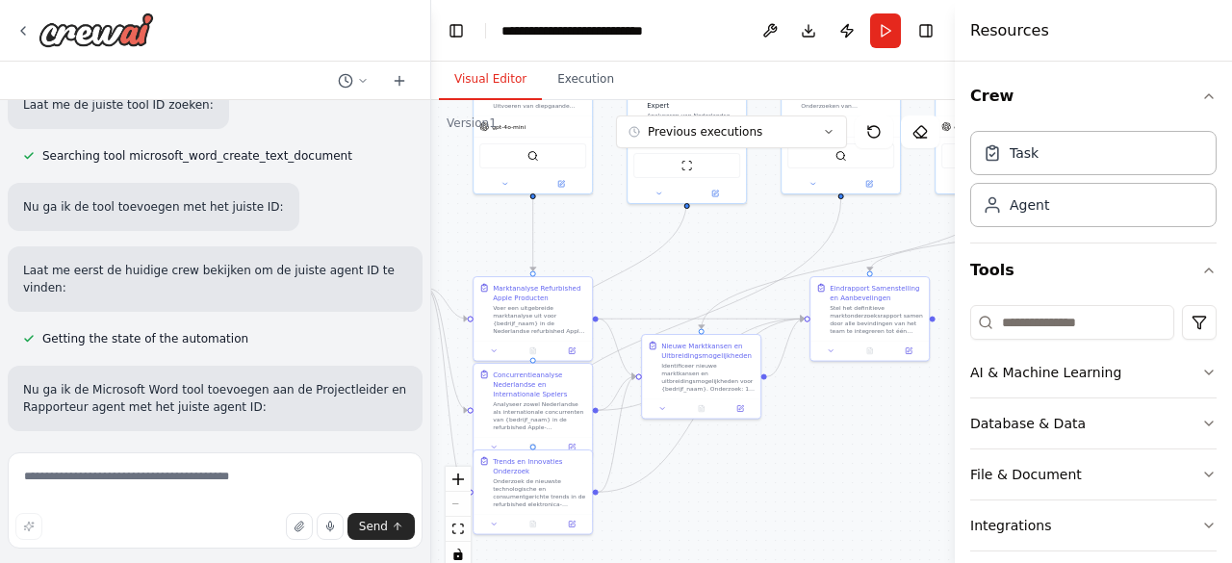
drag, startPoint x: 666, startPoint y: 292, endPoint x: 580, endPoint y: 261, distance: 91.0
click at [581, 261] on div ".deletable-edge-delete-btn { width: 20px; height: 20px; border: 0px solid #ffff…" at bounding box center [693, 340] width 524 height 481
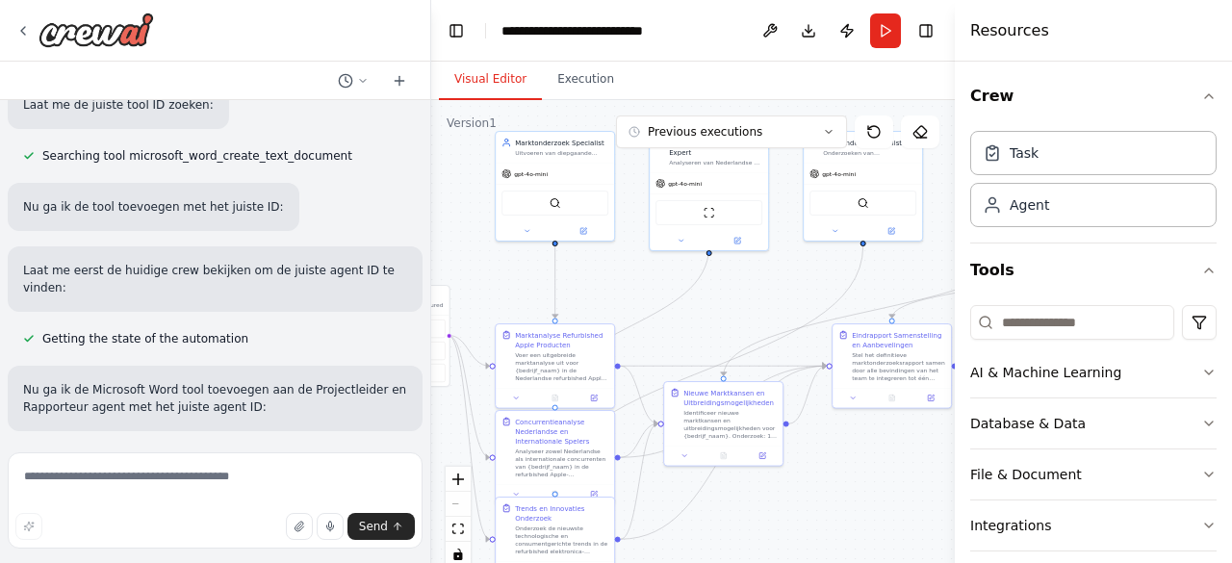
drag, startPoint x: 736, startPoint y: 258, endPoint x: 689, endPoint y: 247, distance: 48.3
click at [782, 272] on div ".deletable-edge-delete-btn { width: 20px; height: 20px; border: 0px solid #ffff…" at bounding box center [693, 340] width 524 height 481
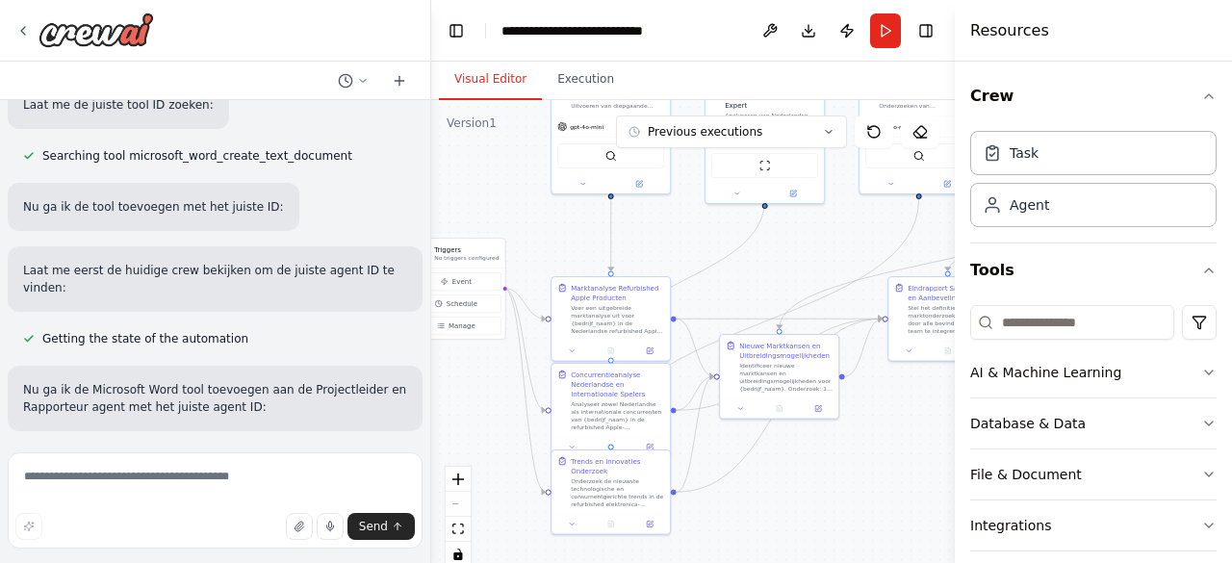
drag, startPoint x: 501, startPoint y: 281, endPoint x: 551, endPoint y: 236, distance: 67.5
click at [551, 236] on div ".deletable-edge-delete-btn { width: 20px; height: 20px; border: 0px solid #ffff…" at bounding box center [693, 340] width 524 height 481
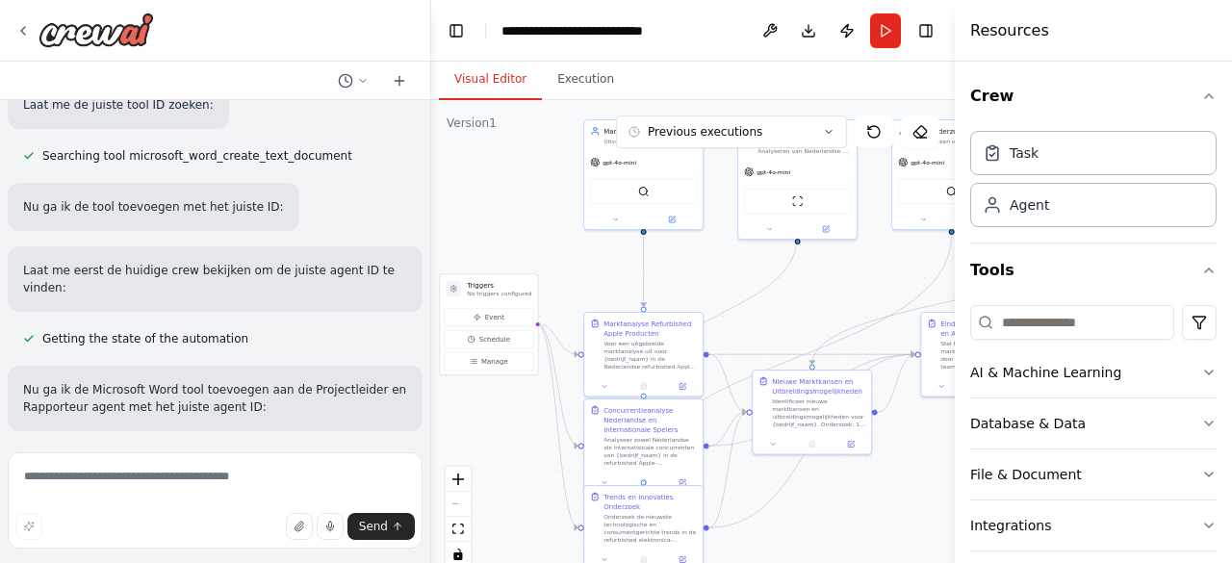
drag, startPoint x: 503, startPoint y: 202, endPoint x: 549, endPoint y: 119, distance: 94.3
click at [541, 232] on div ".deletable-edge-delete-btn { width: 20px; height: 20px; border: 0px solid #ffff…" at bounding box center [693, 340] width 524 height 481
click at [585, 88] on button "Execution" at bounding box center [586, 80] width 88 height 40
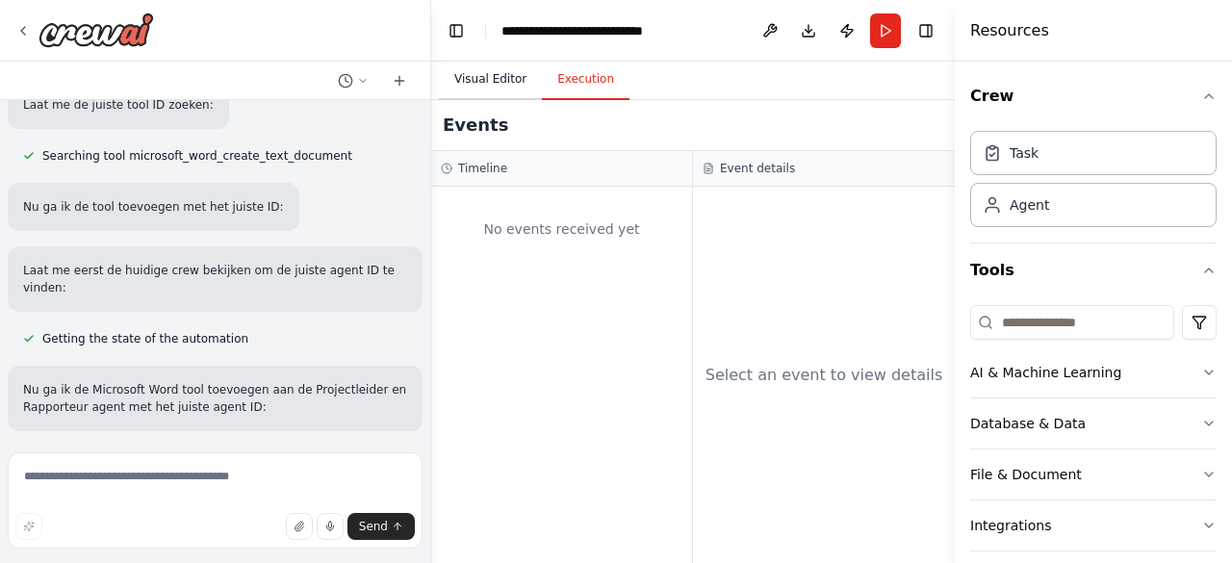
click at [493, 78] on button "Visual Editor" at bounding box center [490, 80] width 103 height 40
